Goal: Ask a question

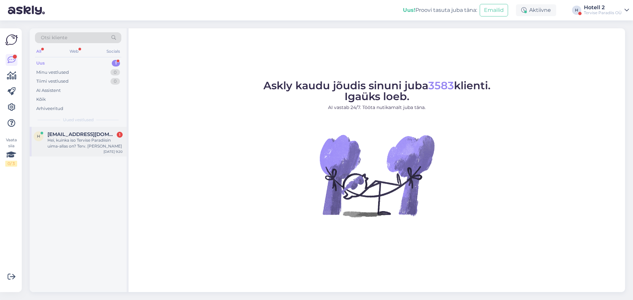
click at [77, 144] on div "Hei, kuinka iso Tervise Paradiisin uima-allas on? Terv. [PERSON_NAME]" at bounding box center [84, 143] width 75 height 12
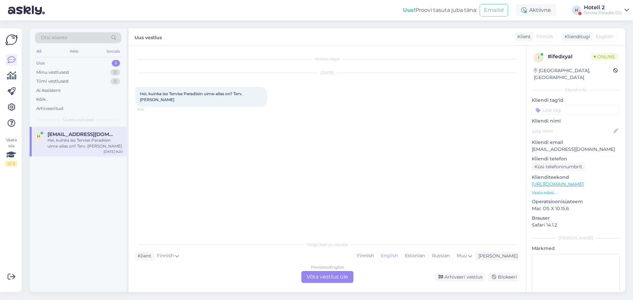
click at [343, 275] on div "Finnish to English Võta vestlus üle" at bounding box center [327, 277] width 52 height 12
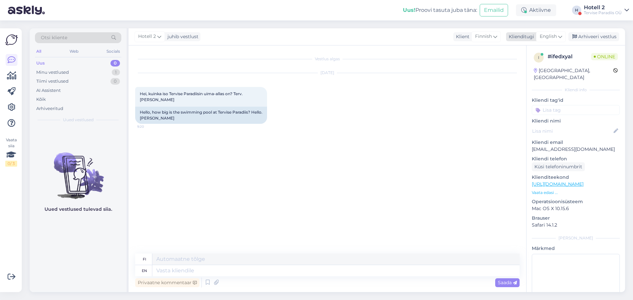
click at [557, 35] on div "English" at bounding box center [551, 36] width 30 height 11
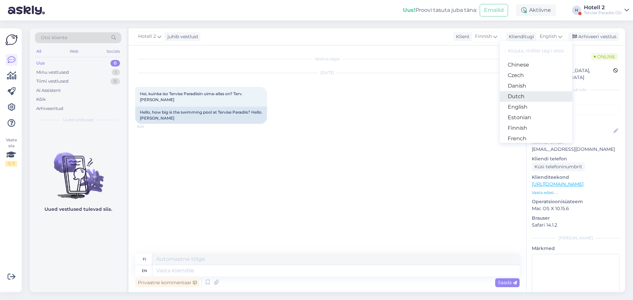
scroll to position [33, 0]
click at [529, 104] on link "English" at bounding box center [535, 106] width 72 height 11
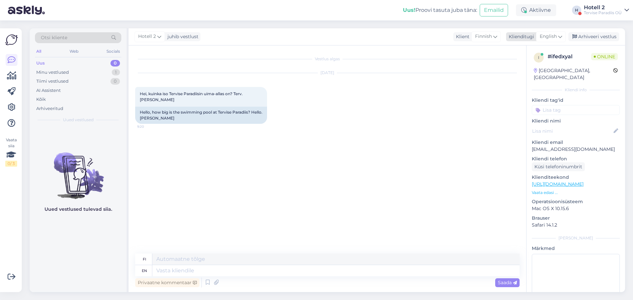
click at [548, 36] on span "English" at bounding box center [547, 36] width 17 height 7
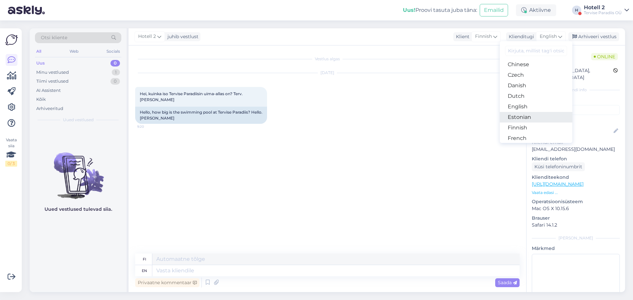
click at [529, 119] on link "Estonian" at bounding box center [535, 117] width 72 height 11
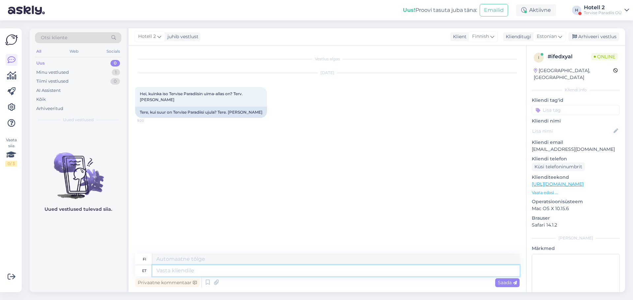
click at [196, 273] on textarea at bounding box center [335, 270] width 367 height 11
type textarea "Tere"
type textarea "Hei"
type textarea "Tere,"
type textarea "Hei,"
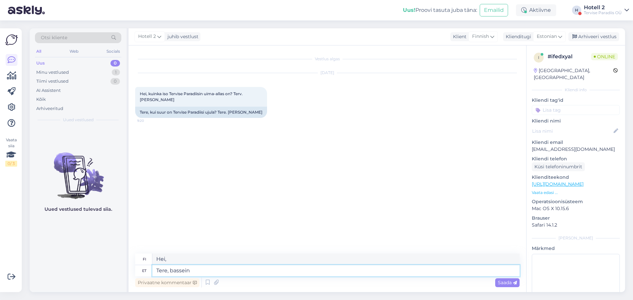
type textarea "Tere, bassein"
type textarea "Hei, uima-allas"
type textarea "Tere, bassein on"
type textarea "Hei, onko täällä uima-allasta?"
type textarea "Tere, bassein on 25"
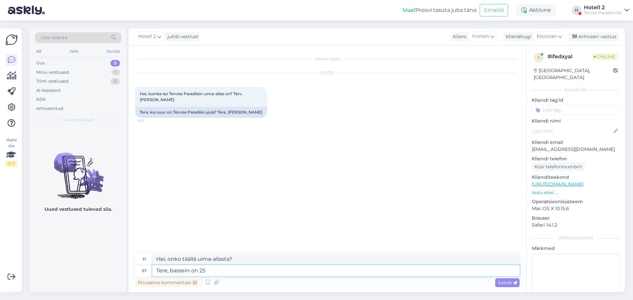
type textarea "Hei, allas on 25"
type textarea "Tere, bassein on 25 m"
type textarea "Hei, uima-allas on 25 m"
type textarea "Tere, bassein on 25 m"
click at [500, 282] on span "Saada" at bounding box center [506, 283] width 19 height 6
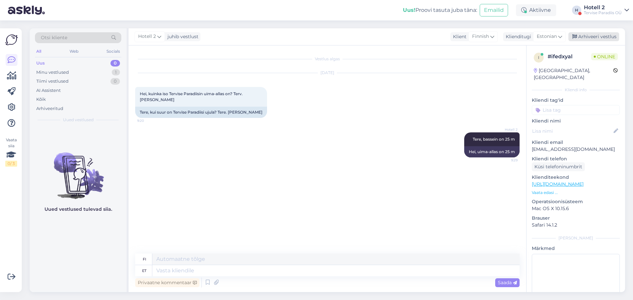
click at [593, 34] on div "Arhiveeri vestlus" at bounding box center [593, 36] width 51 height 9
